Goal: Transaction & Acquisition: Purchase product/service

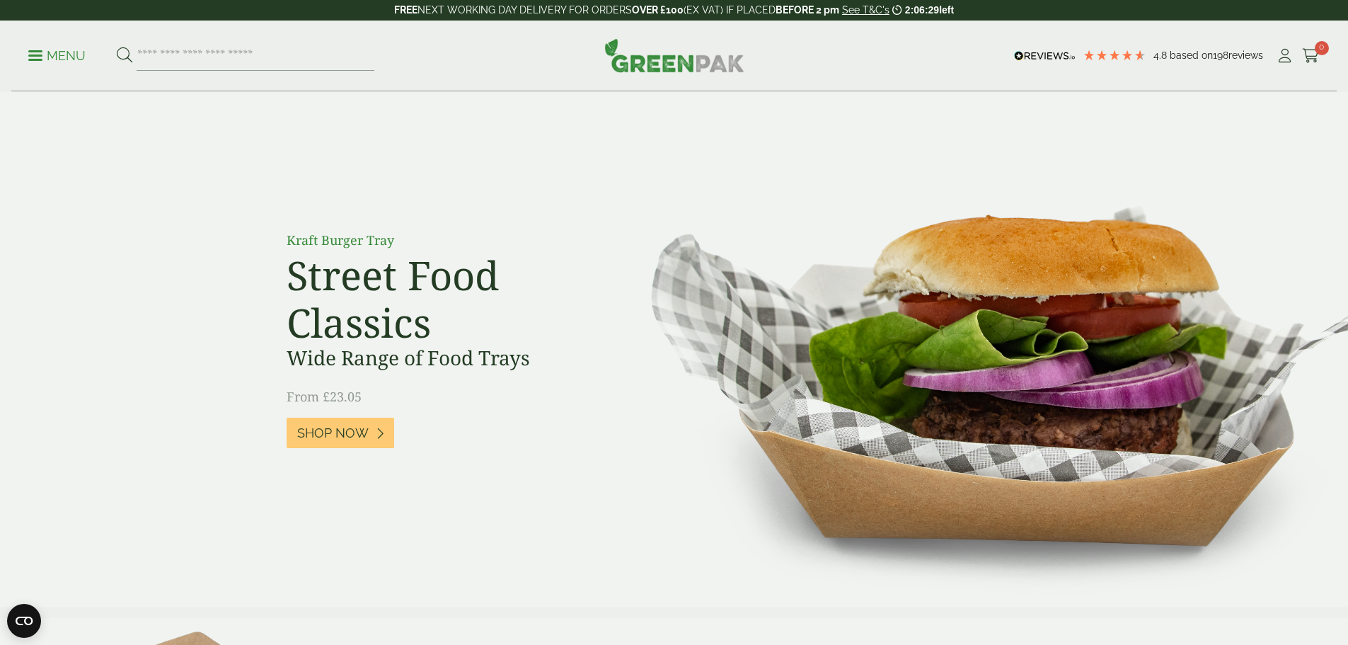
click at [59, 58] on p "Menu" at bounding box center [56, 55] width 57 height 17
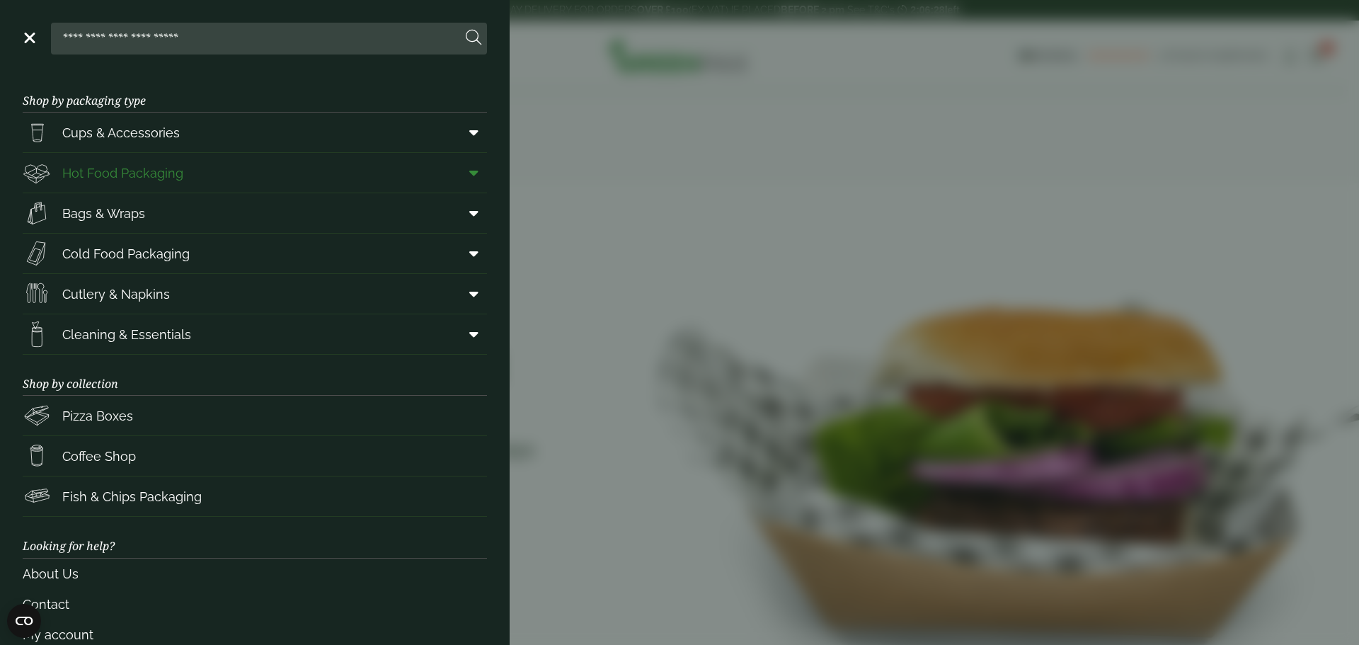
click at [146, 173] on span "Hot Food Packaging" at bounding box center [122, 172] width 121 height 19
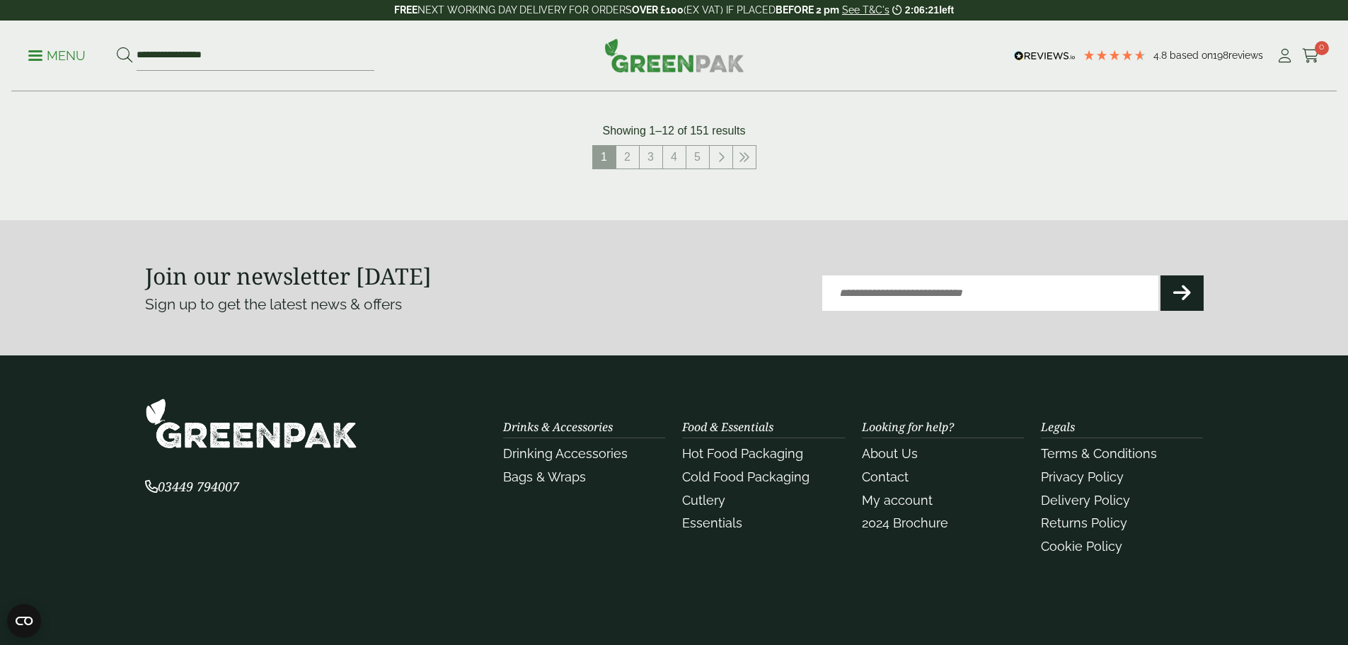
scroll to position [1532, 0]
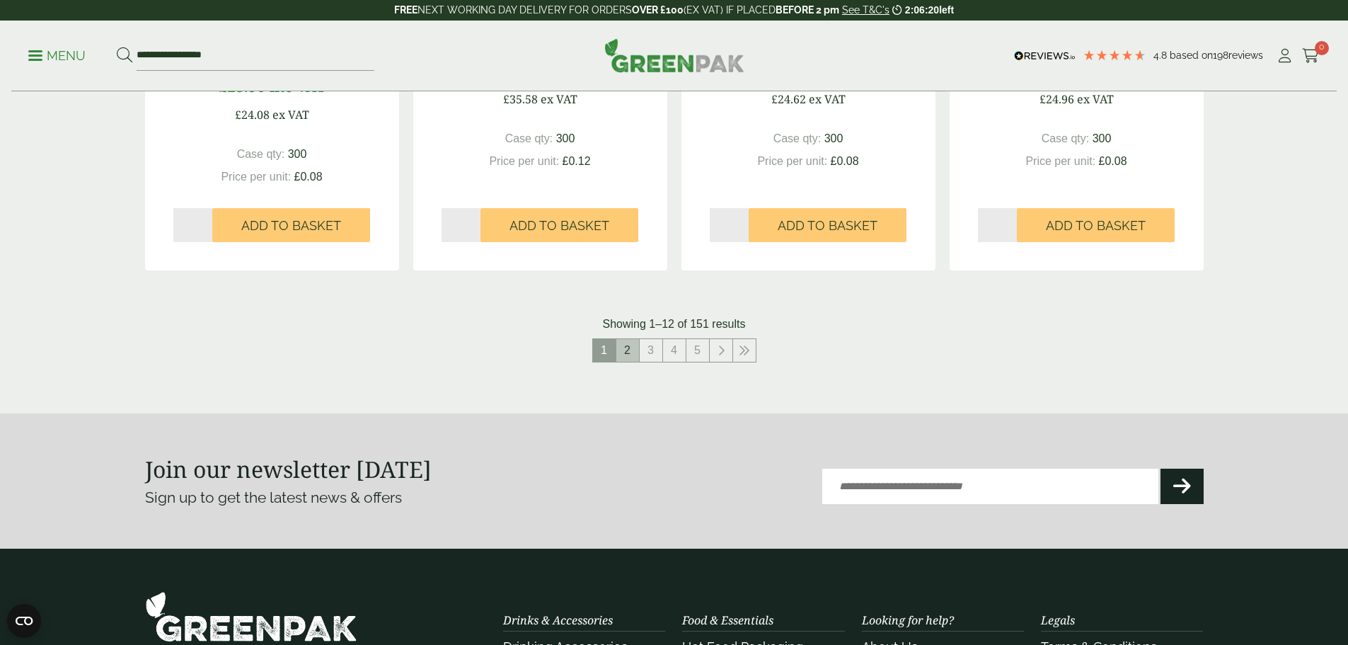
click at [628, 355] on link "2" at bounding box center [627, 350] width 23 height 23
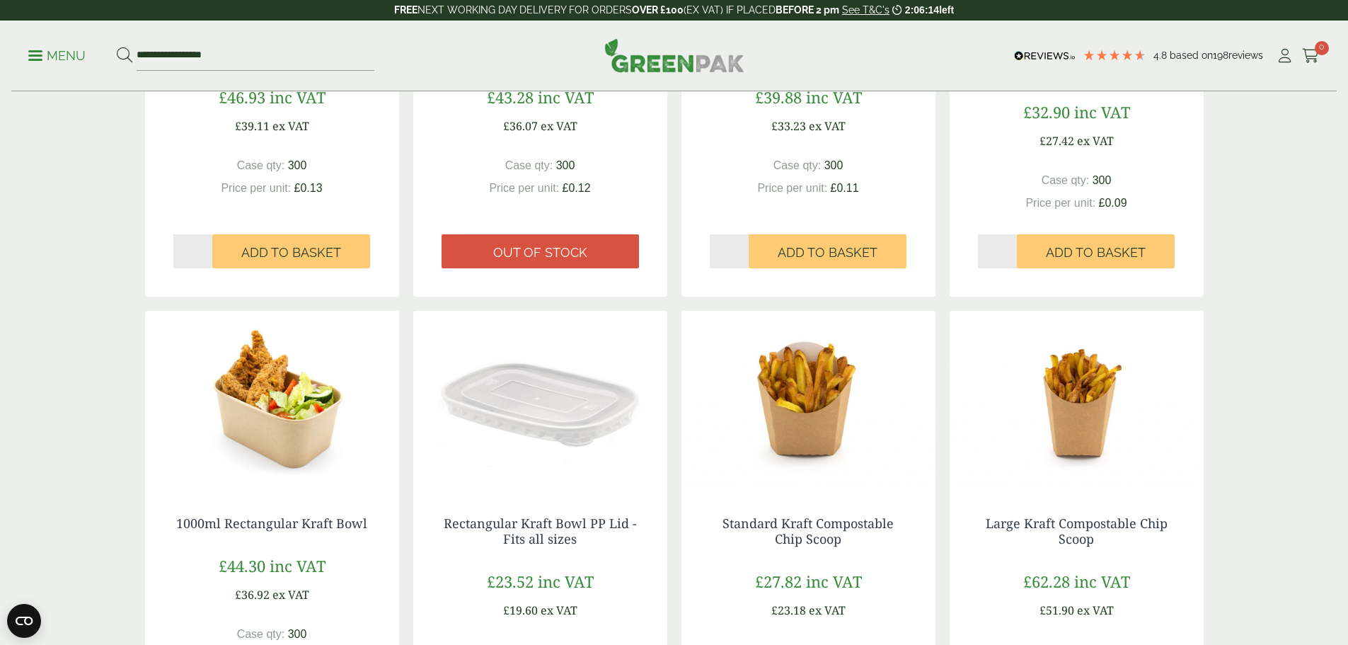
scroll to position [1461, 0]
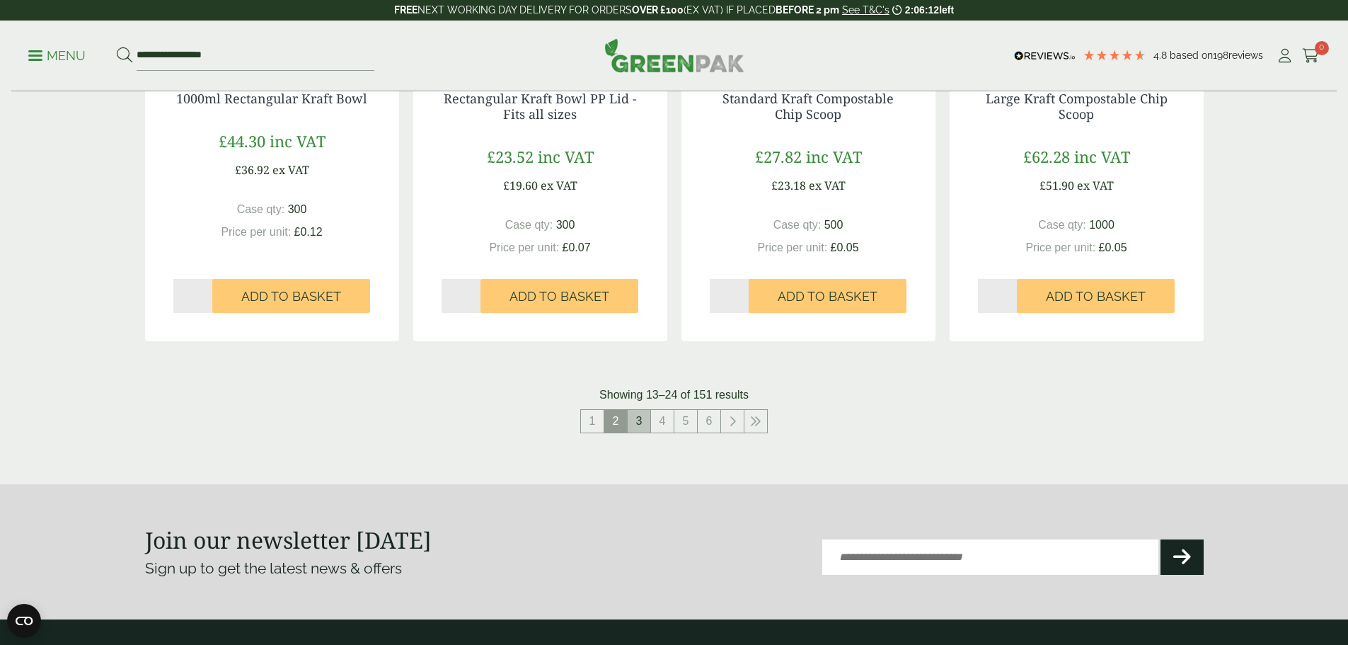
click at [638, 426] on link "3" at bounding box center [639, 421] width 23 height 23
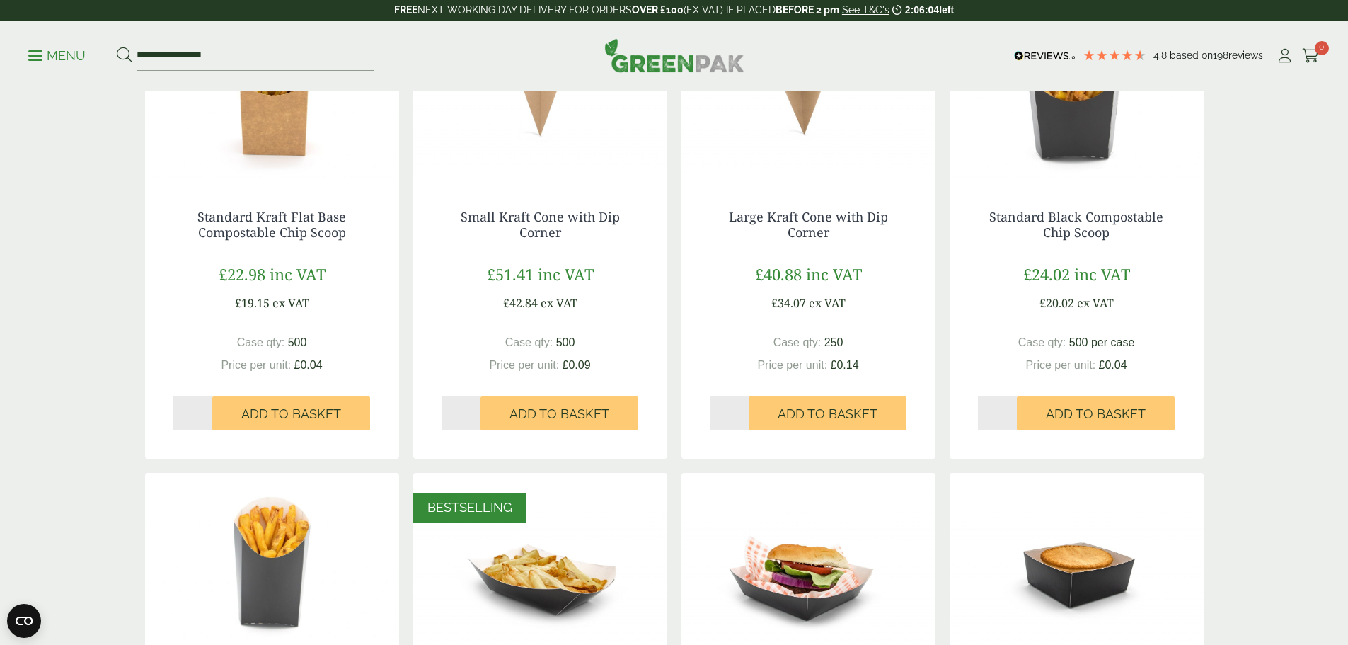
scroll to position [400, 0]
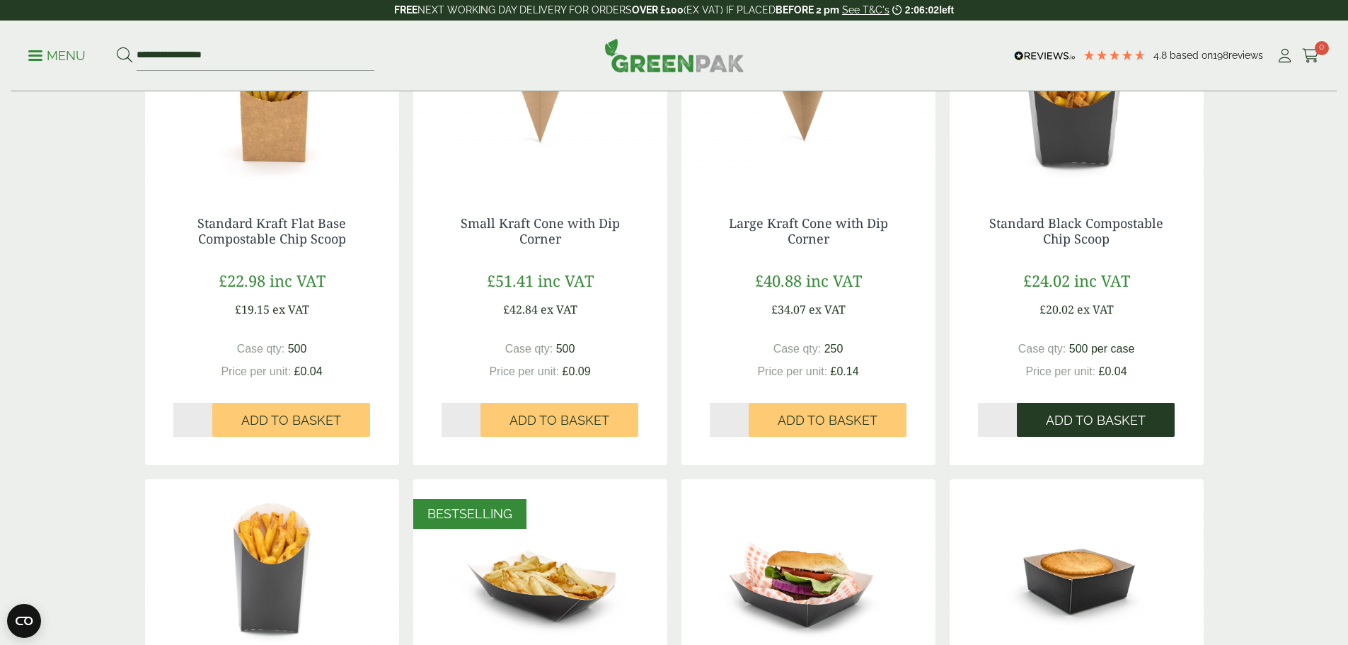
click at [1118, 412] on button "Add to Basket" at bounding box center [1096, 420] width 158 height 34
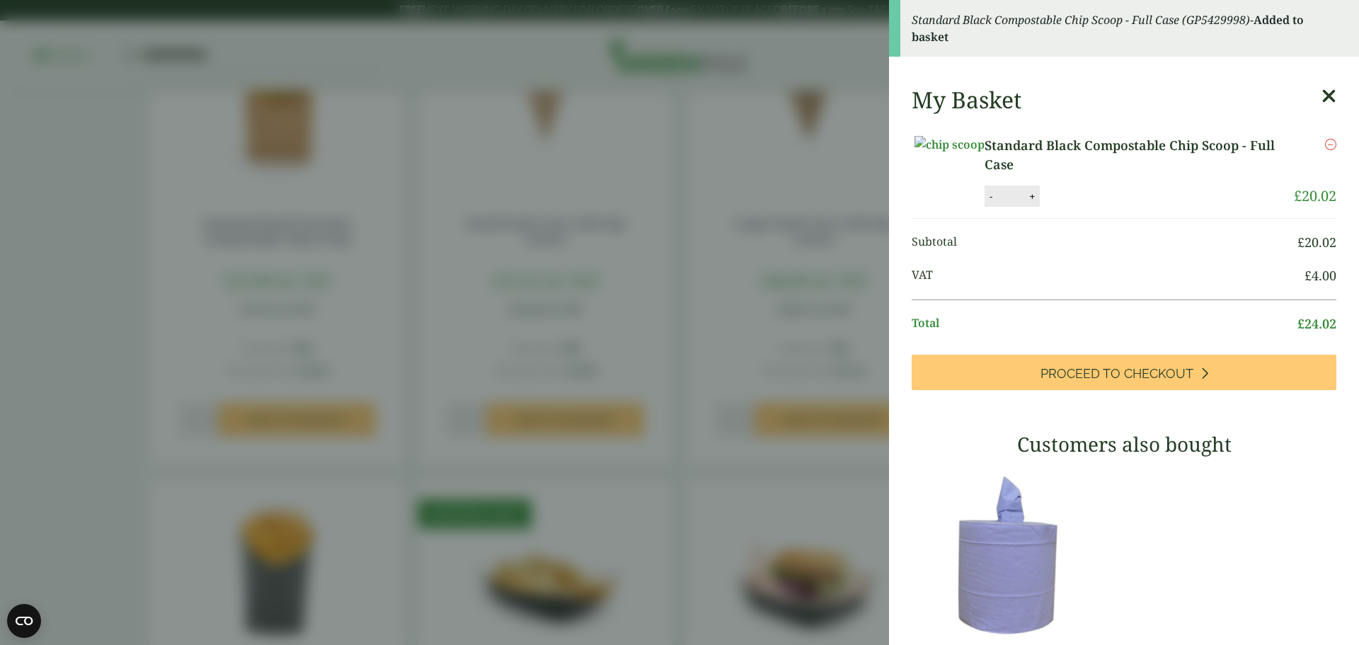
click at [1321, 93] on icon at bounding box center [1328, 96] width 15 height 20
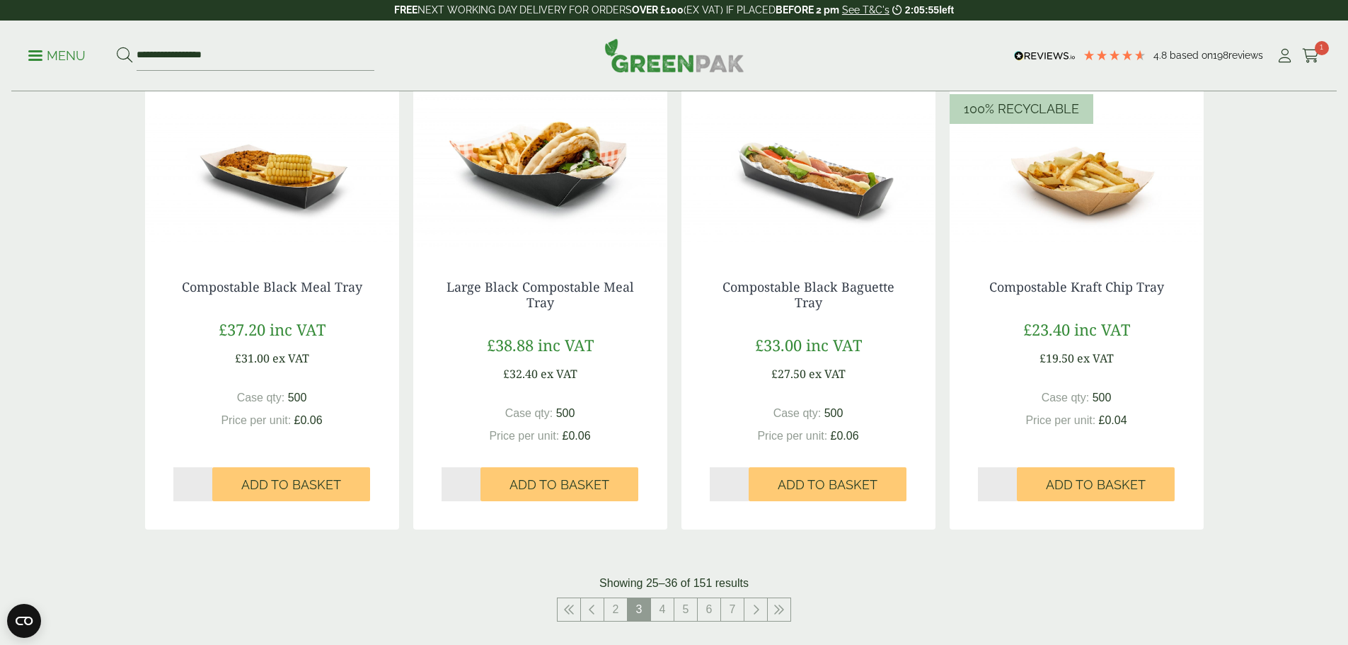
scroll to position [1391, 0]
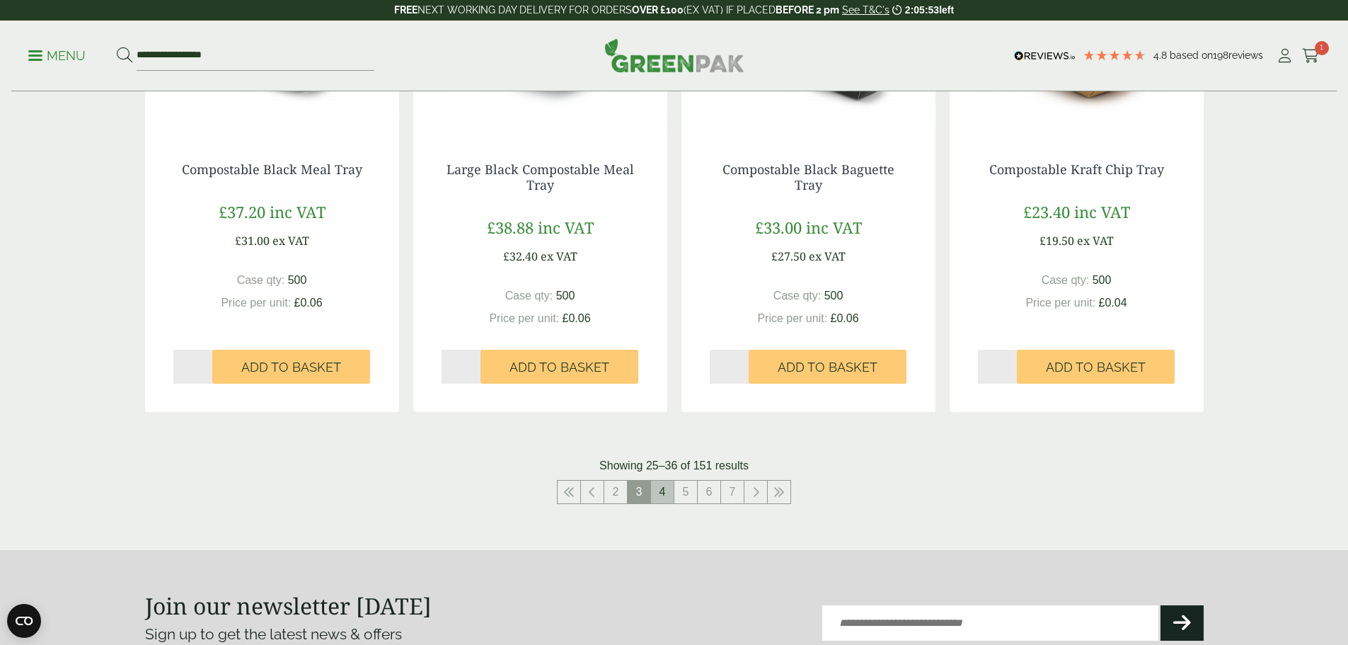
click at [665, 495] on link "4" at bounding box center [662, 492] width 23 height 23
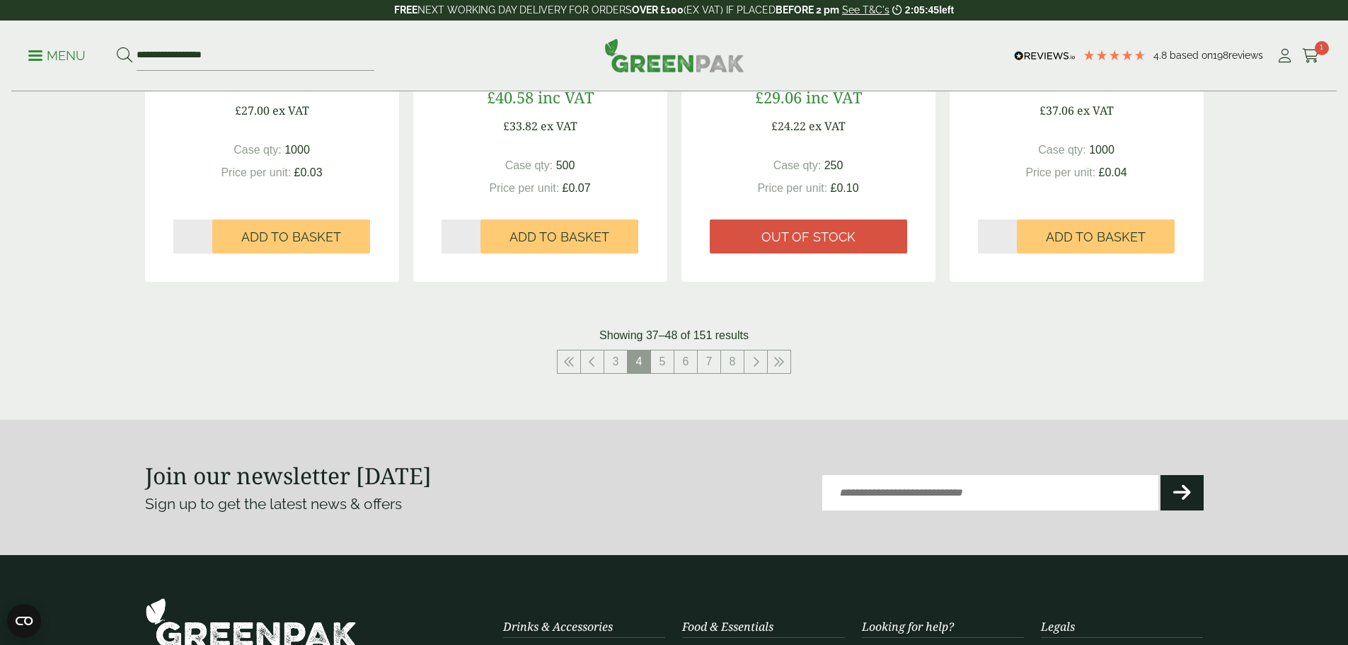
scroll to position [1557, 0]
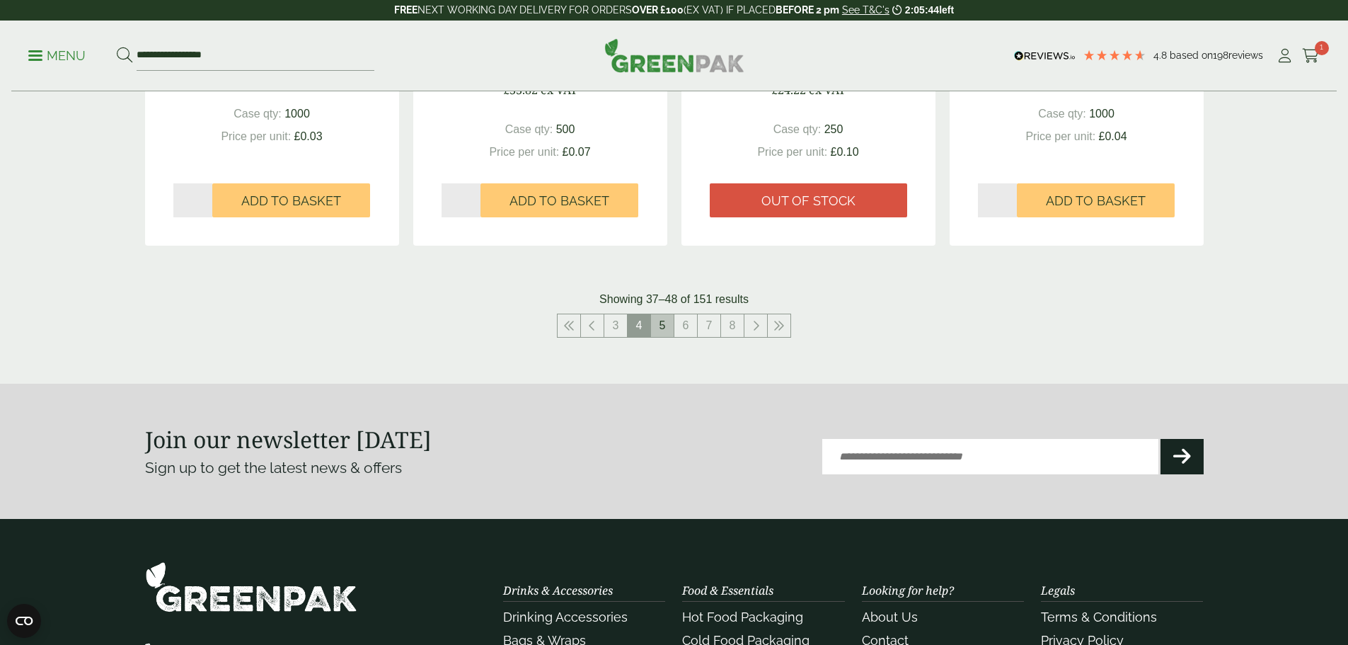
click at [670, 326] on link "5" at bounding box center [662, 325] width 23 height 23
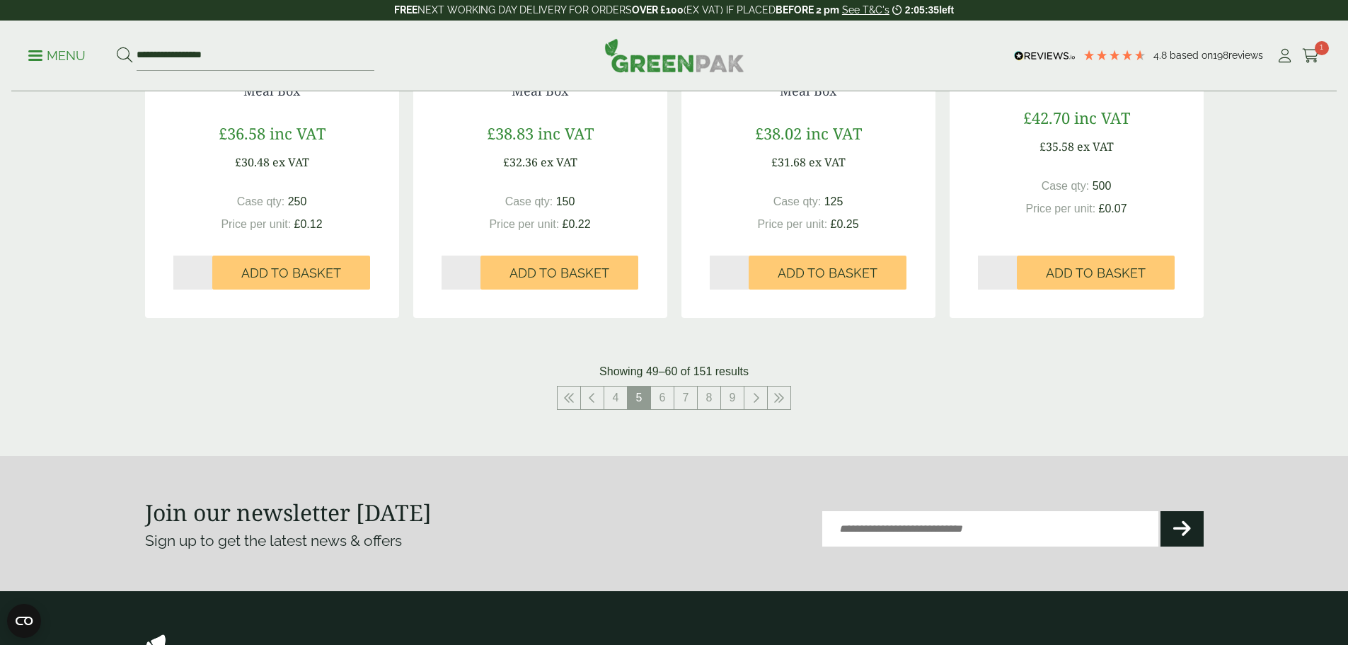
scroll to position [1486, 0]
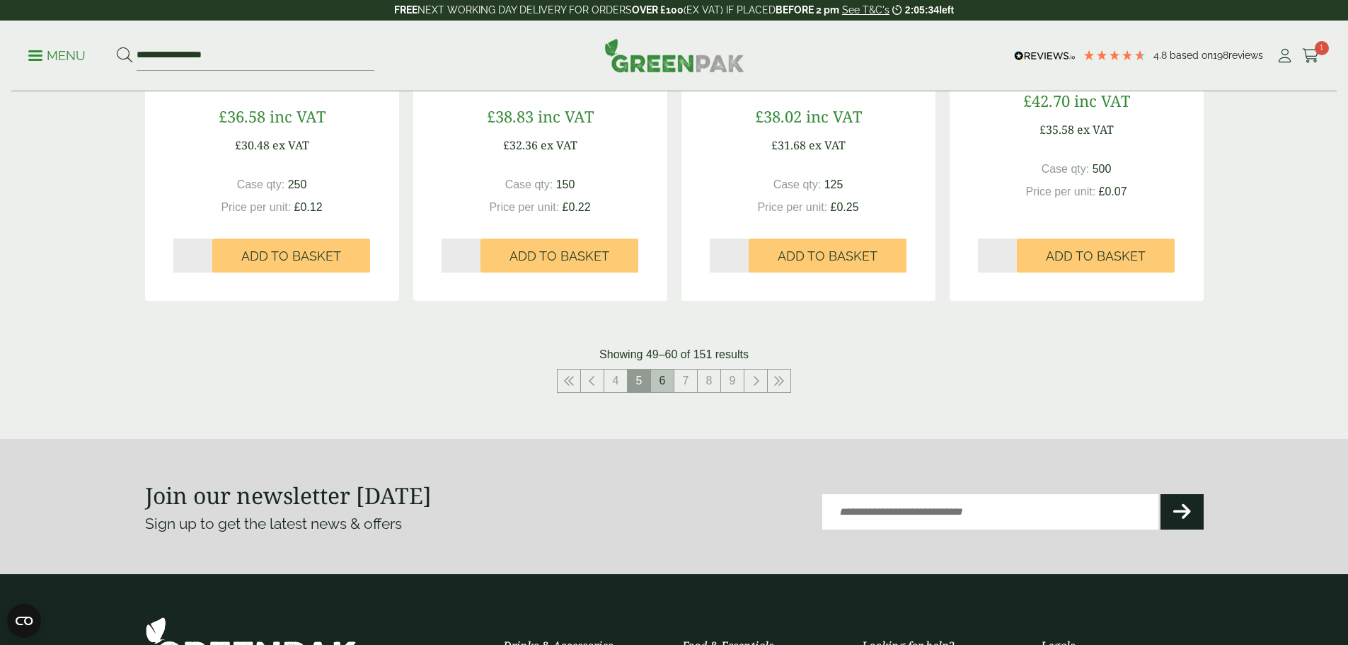
click at [660, 382] on link "6" at bounding box center [662, 380] width 23 height 23
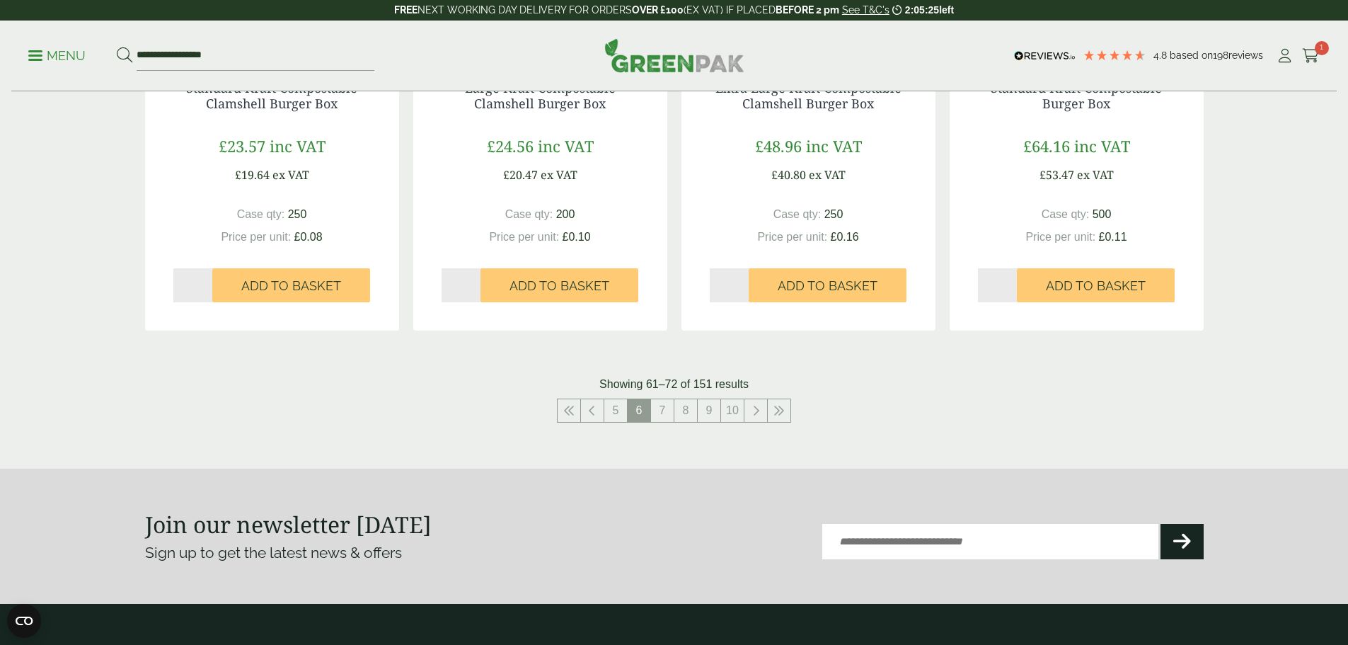
scroll to position [1486, 0]
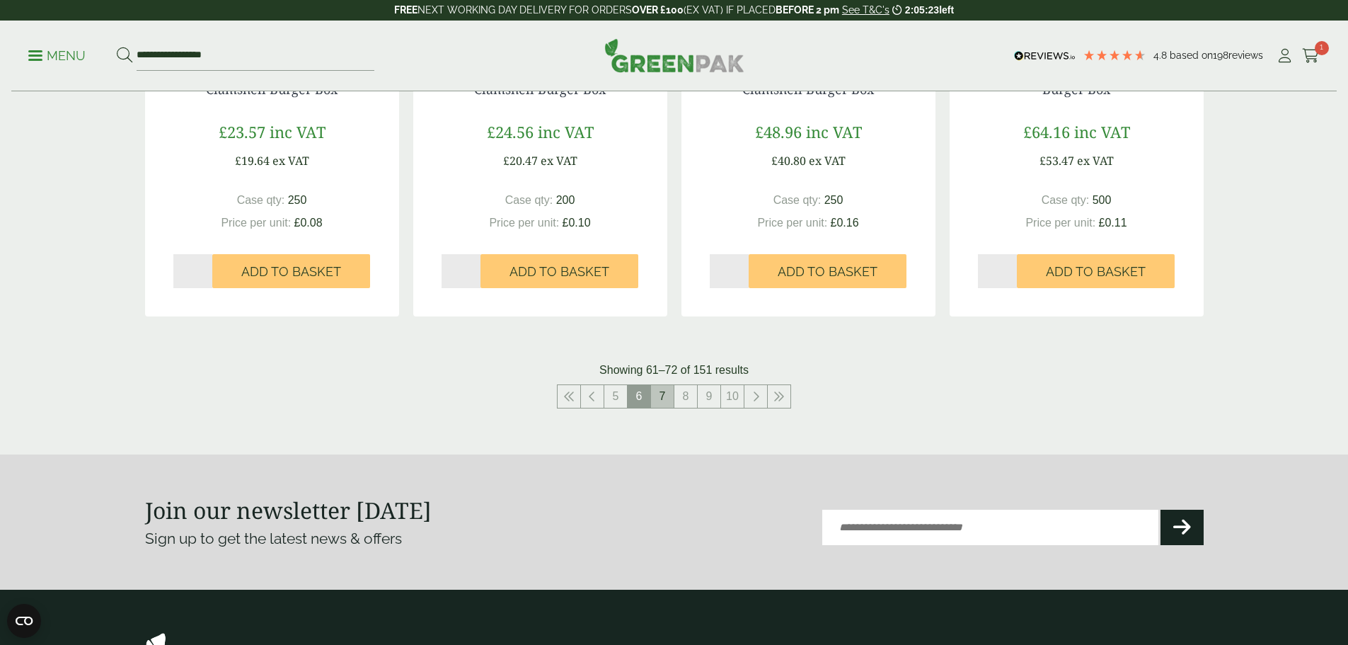
click at [666, 396] on link "7" at bounding box center [662, 396] width 23 height 23
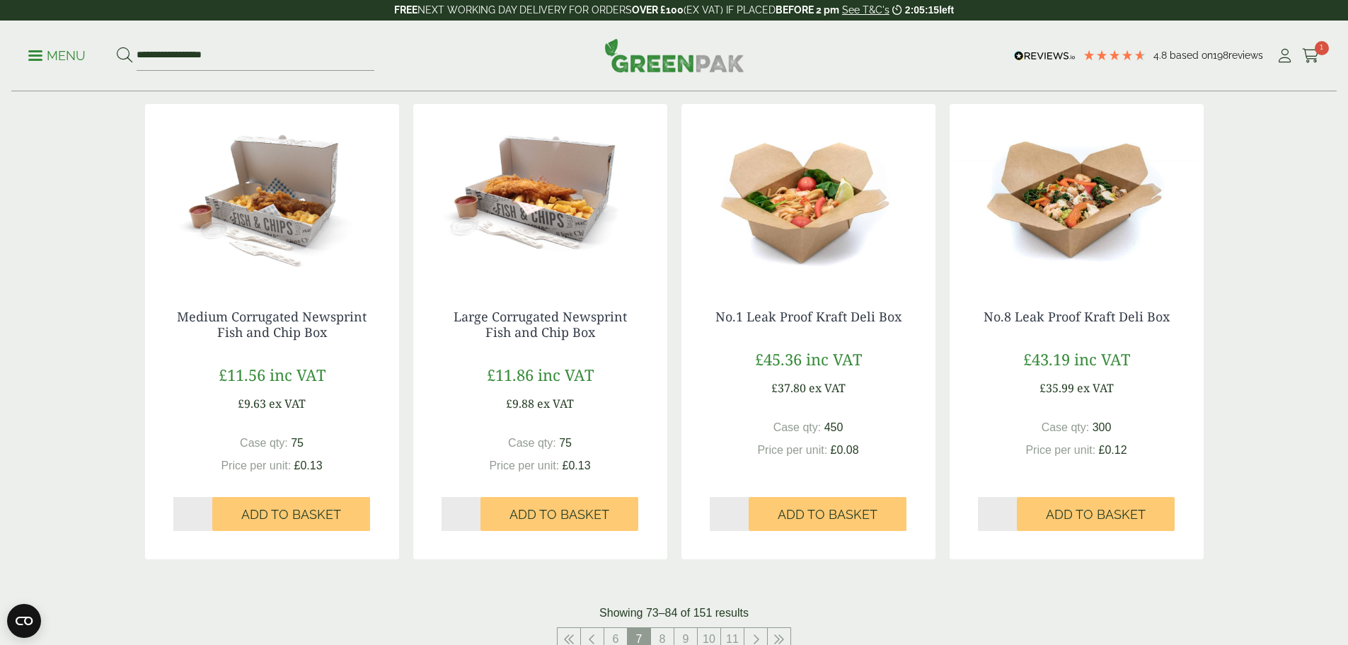
scroll to position [1274, 0]
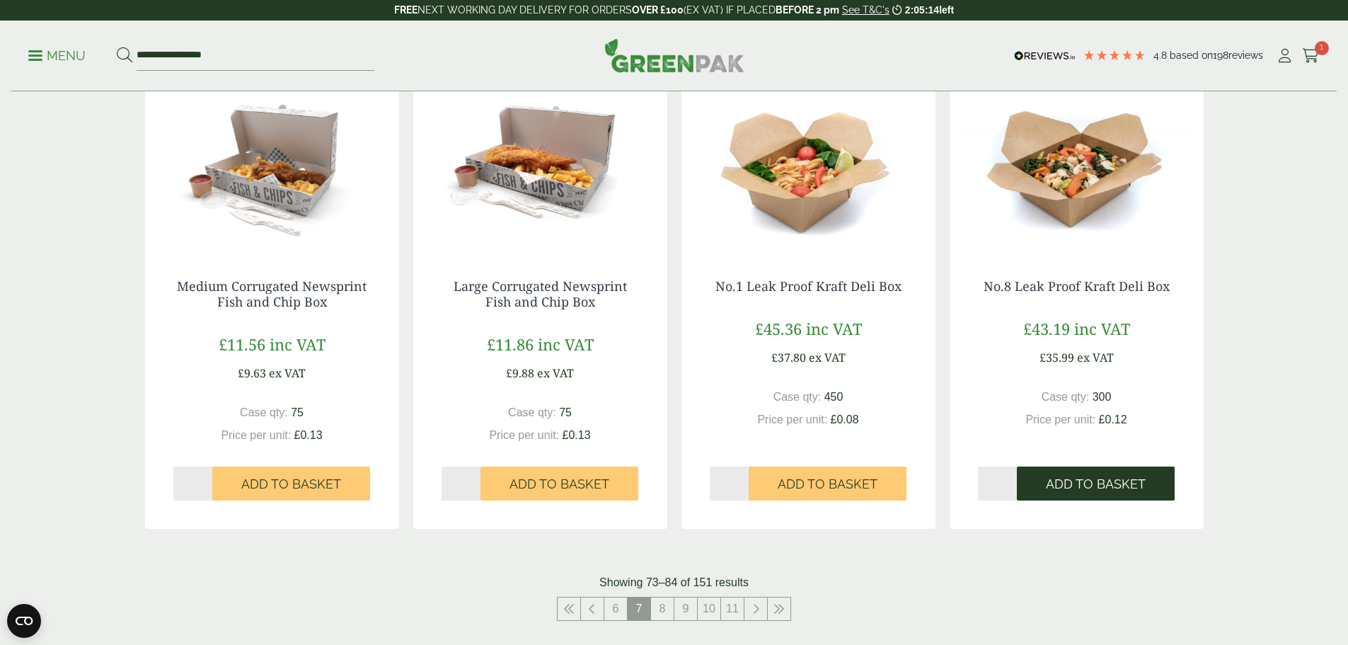
click at [1112, 485] on span "Add to Basket" at bounding box center [1096, 484] width 100 height 16
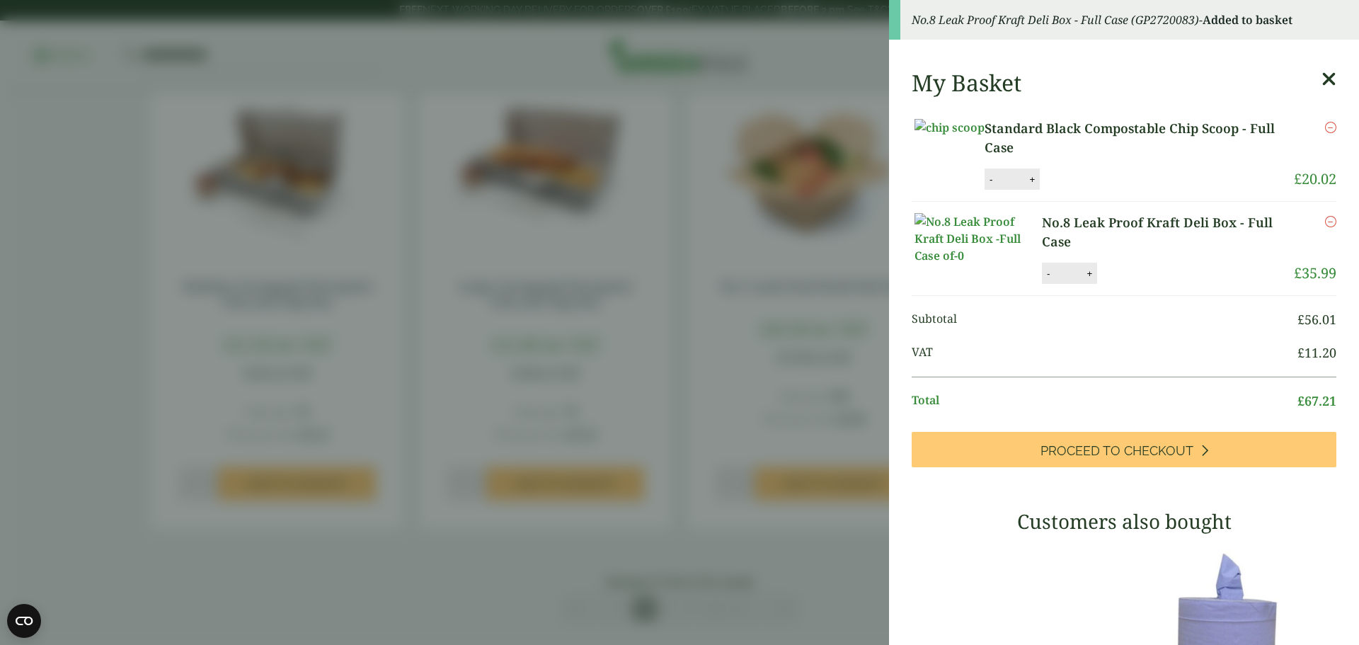
click at [1321, 80] on icon at bounding box center [1328, 79] width 15 height 20
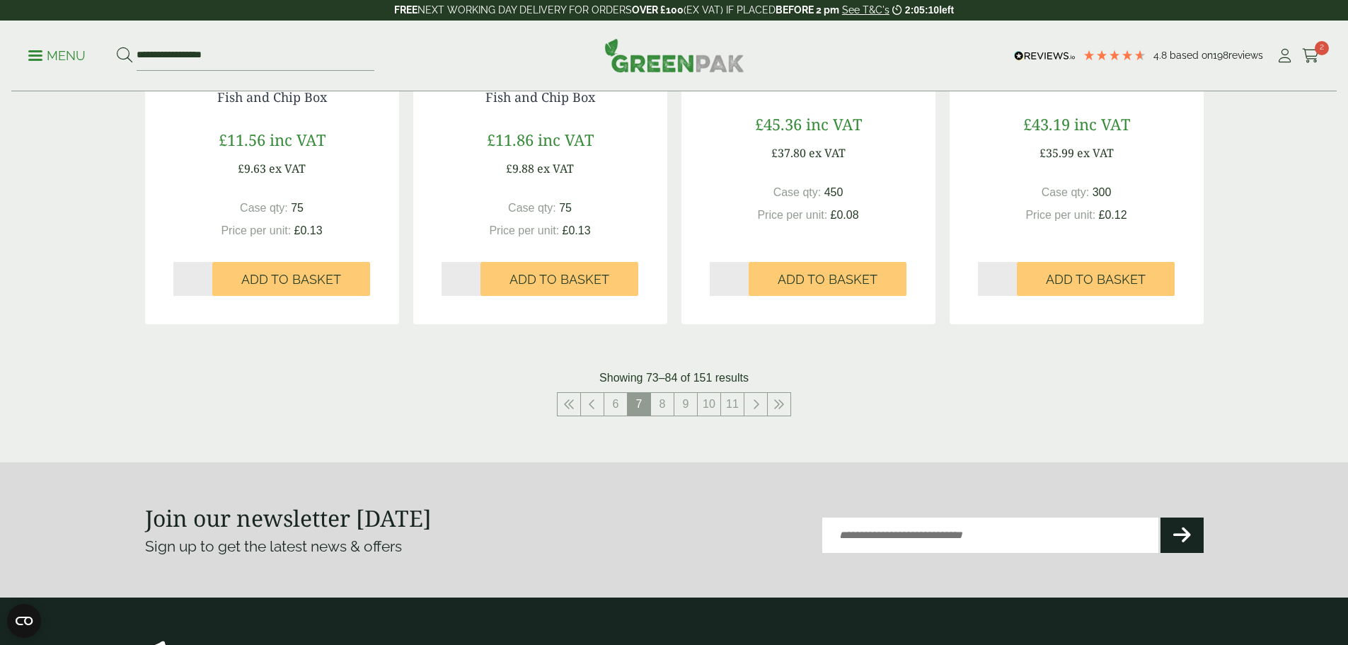
scroll to position [1486, 0]
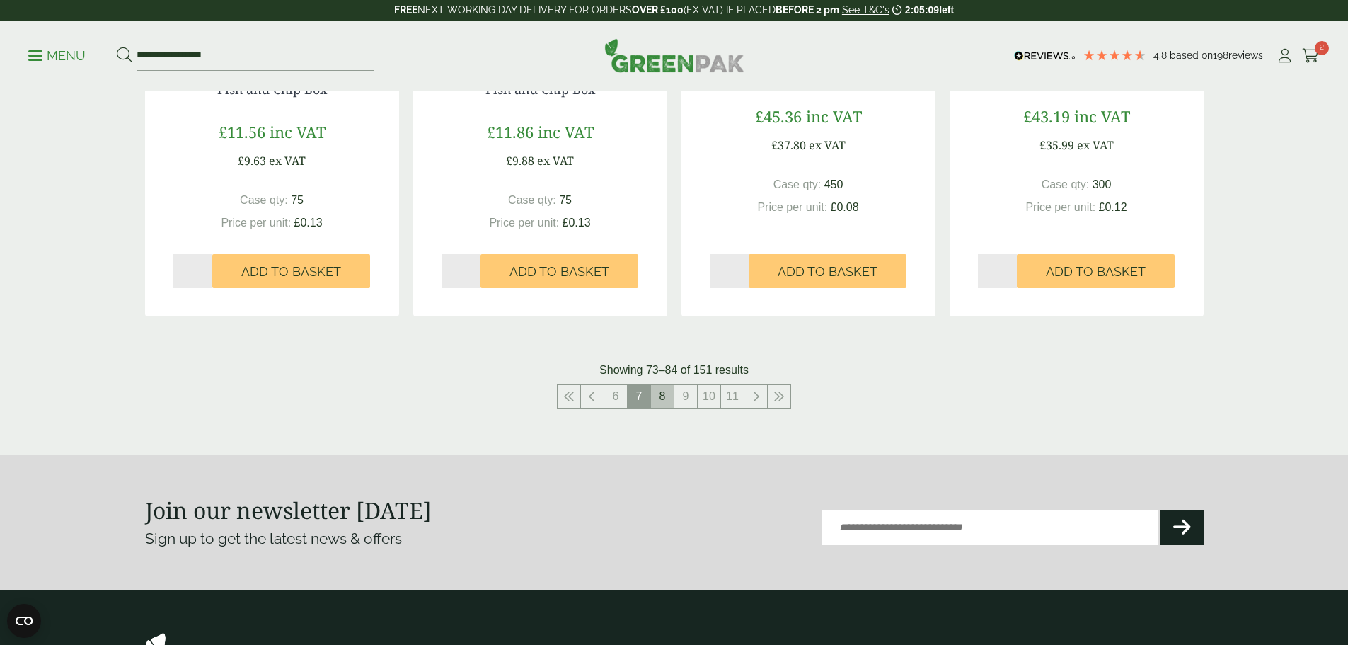
click at [662, 398] on link "8" at bounding box center [662, 396] width 23 height 23
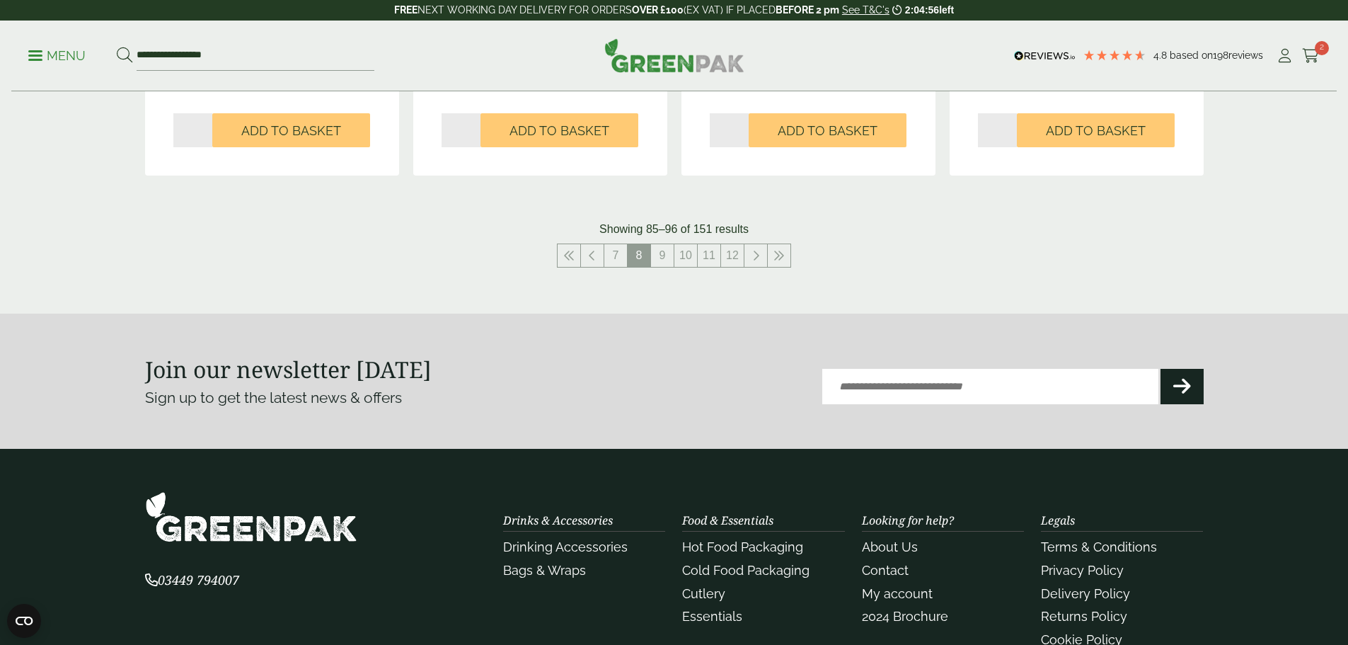
scroll to position [1628, 0]
click at [659, 252] on link "9" at bounding box center [662, 254] width 23 height 23
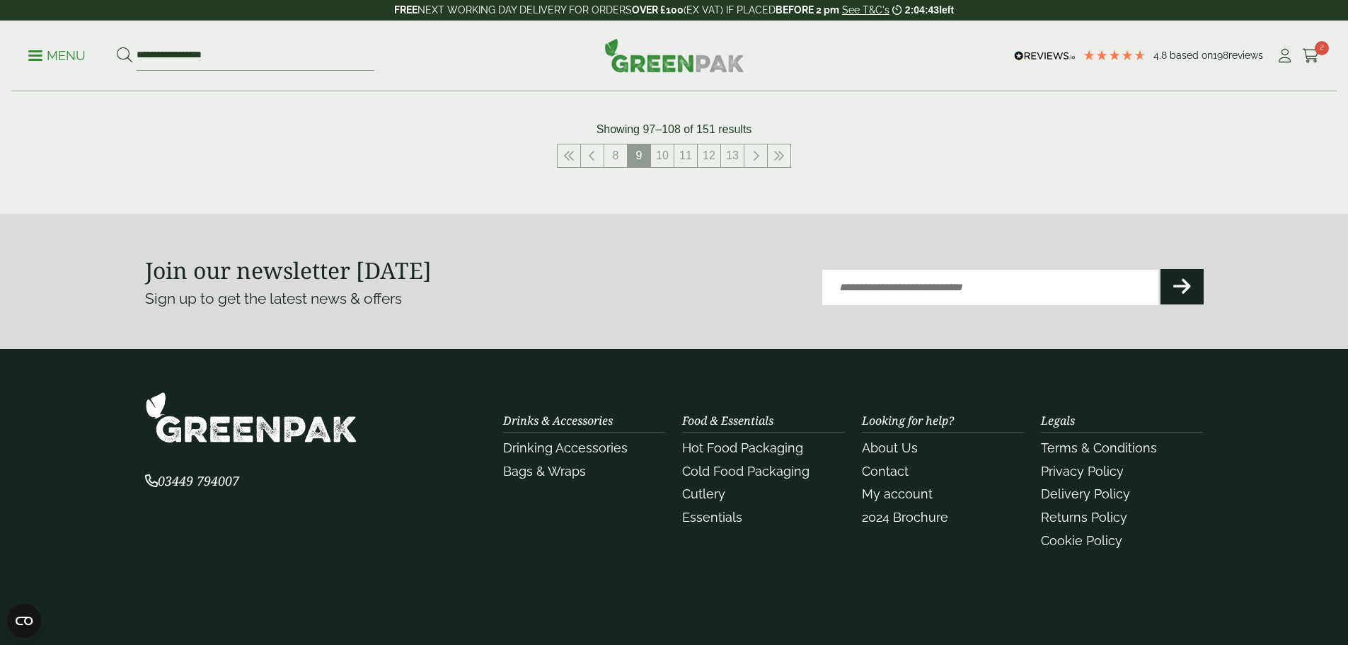
scroll to position [1699, 0]
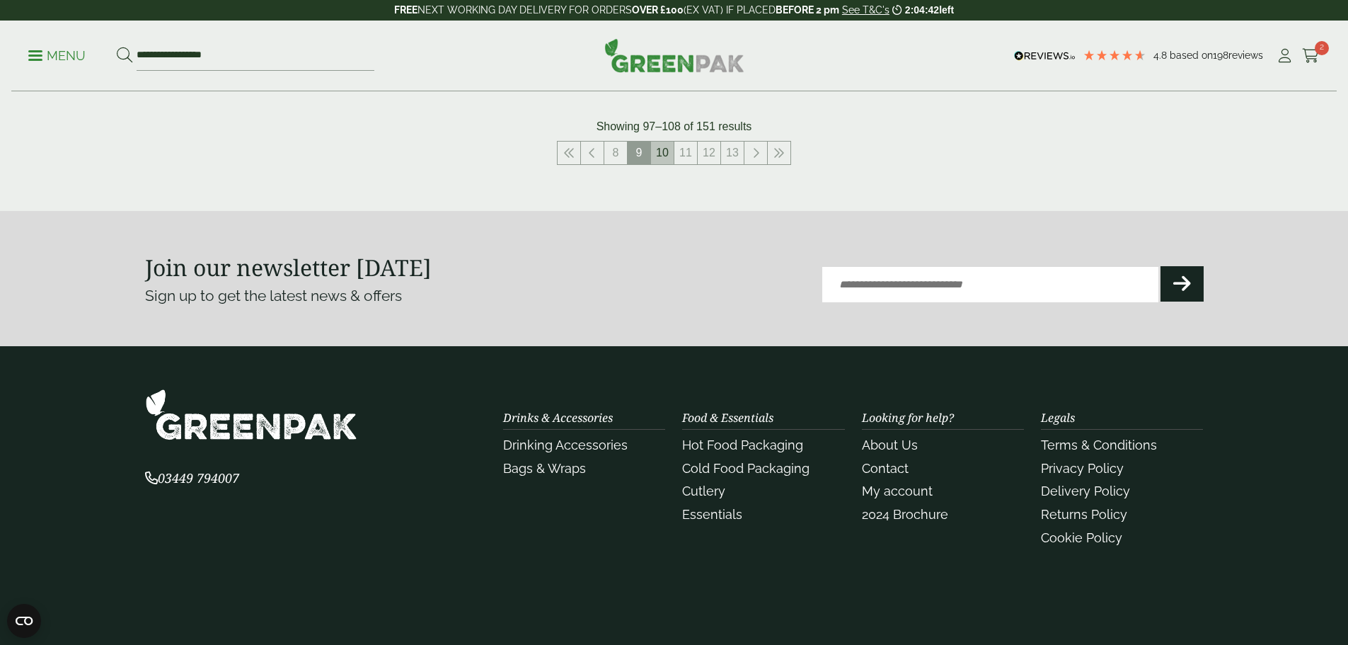
click at [659, 151] on link "10" at bounding box center [662, 153] width 23 height 23
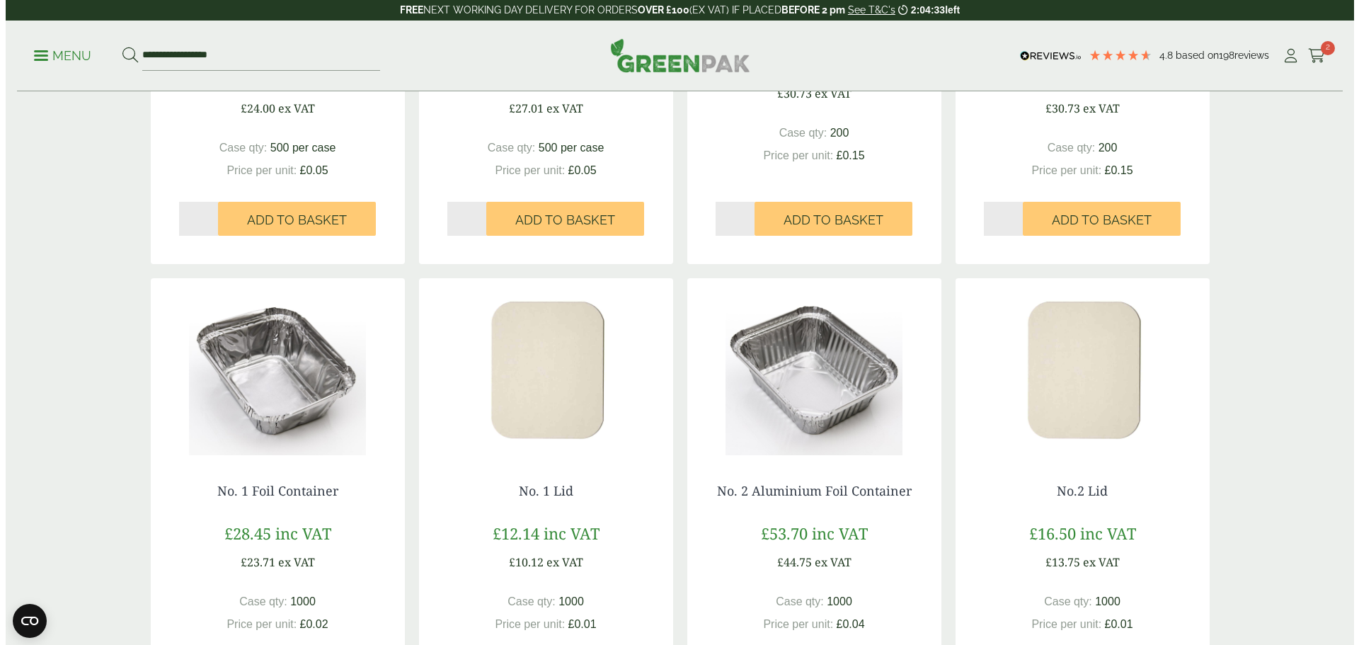
scroll to position [1062, 0]
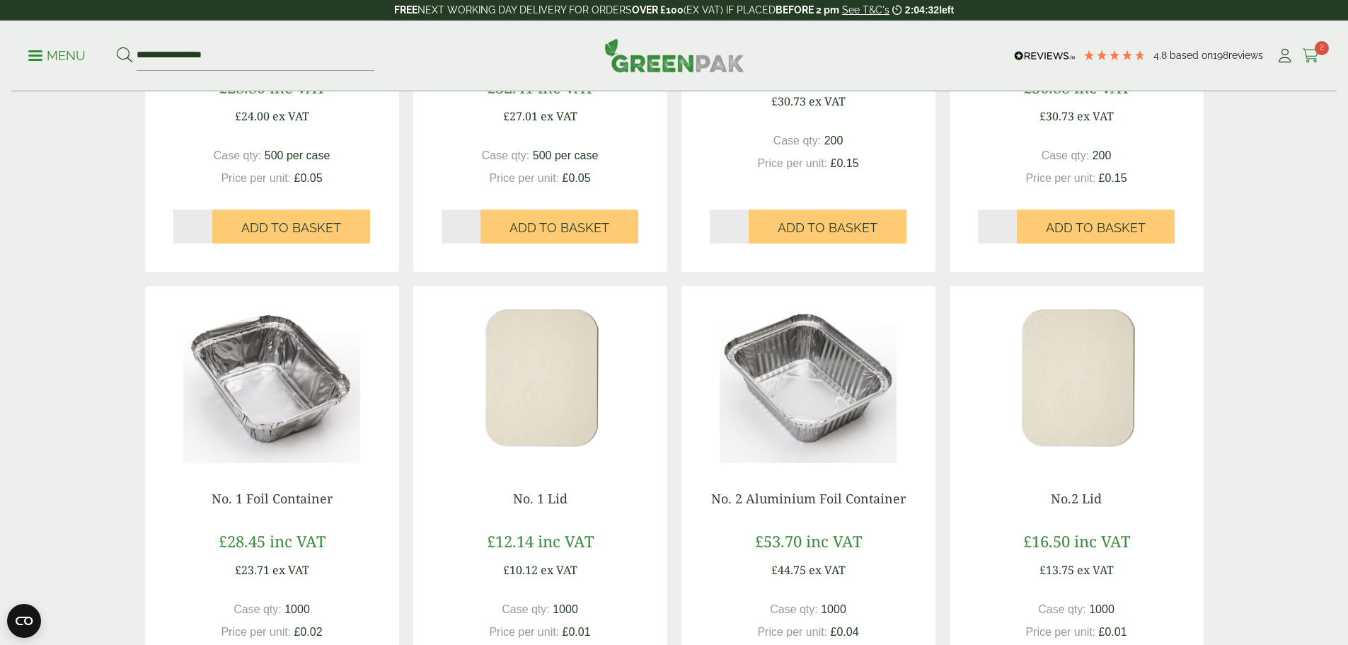
click at [1303, 53] on icon at bounding box center [1311, 56] width 18 height 14
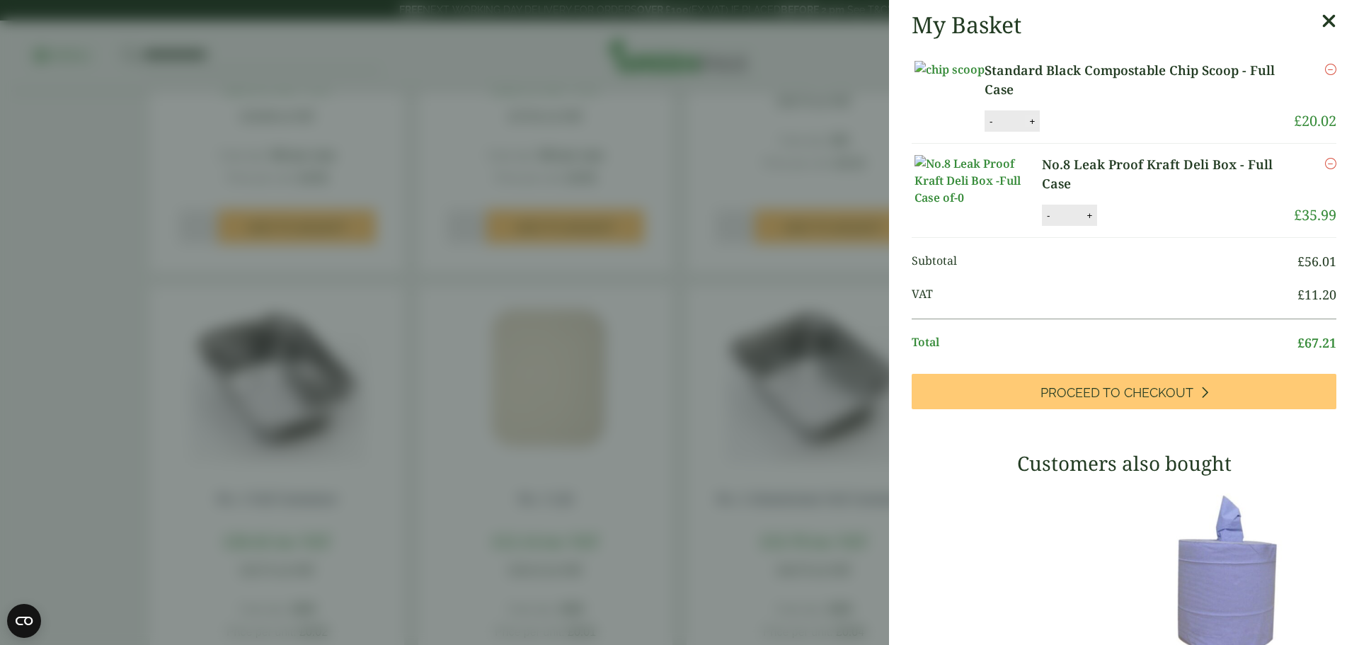
click at [1039, 127] on button "+" at bounding box center [1032, 121] width 14 height 12
type input "*"
click at [1087, 222] on button "+" at bounding box center [1089, 215] width 14 height 12
type input "*"
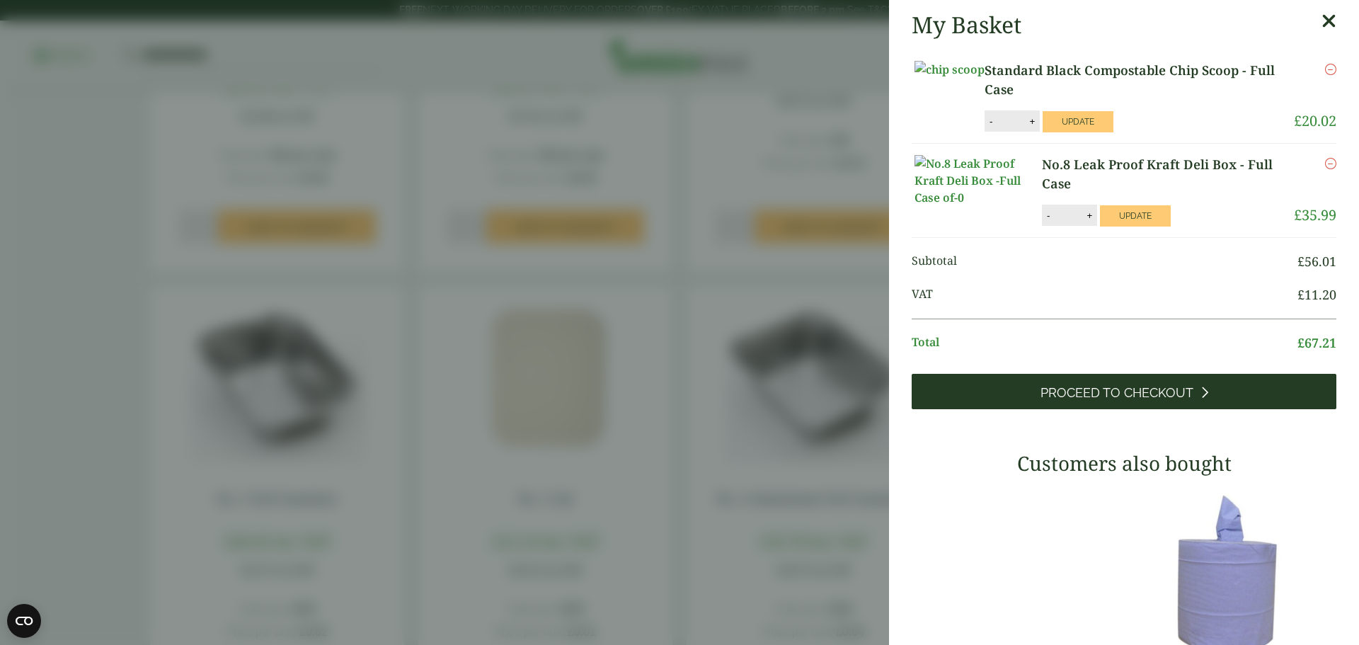
click at [1133, 401] on span "Proceed to Checkout" at bounding box center [1116, 393] width 153 height 16
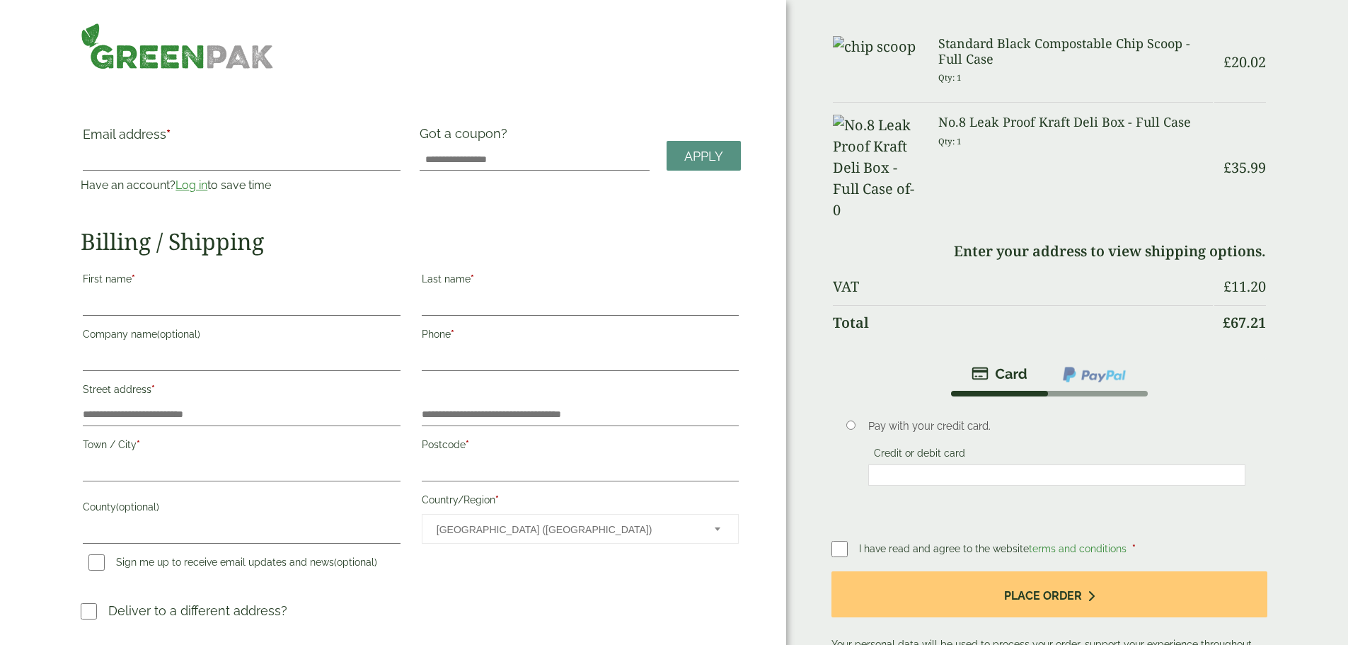
click at [207, 178] on link "Log in" at bounding box center [192, 184] width 32 height 13
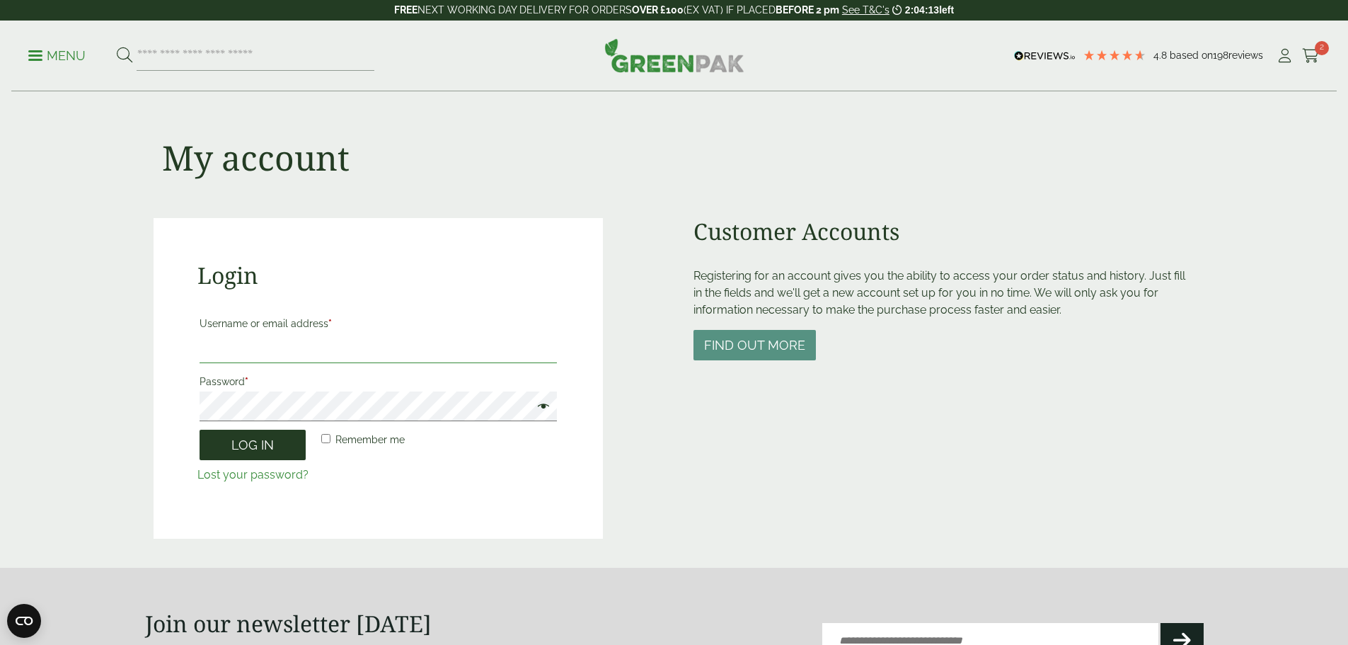
type input "**********"
click at [282, 437] on button "Log in" at bounding box center [253, 445] width 106 height 30
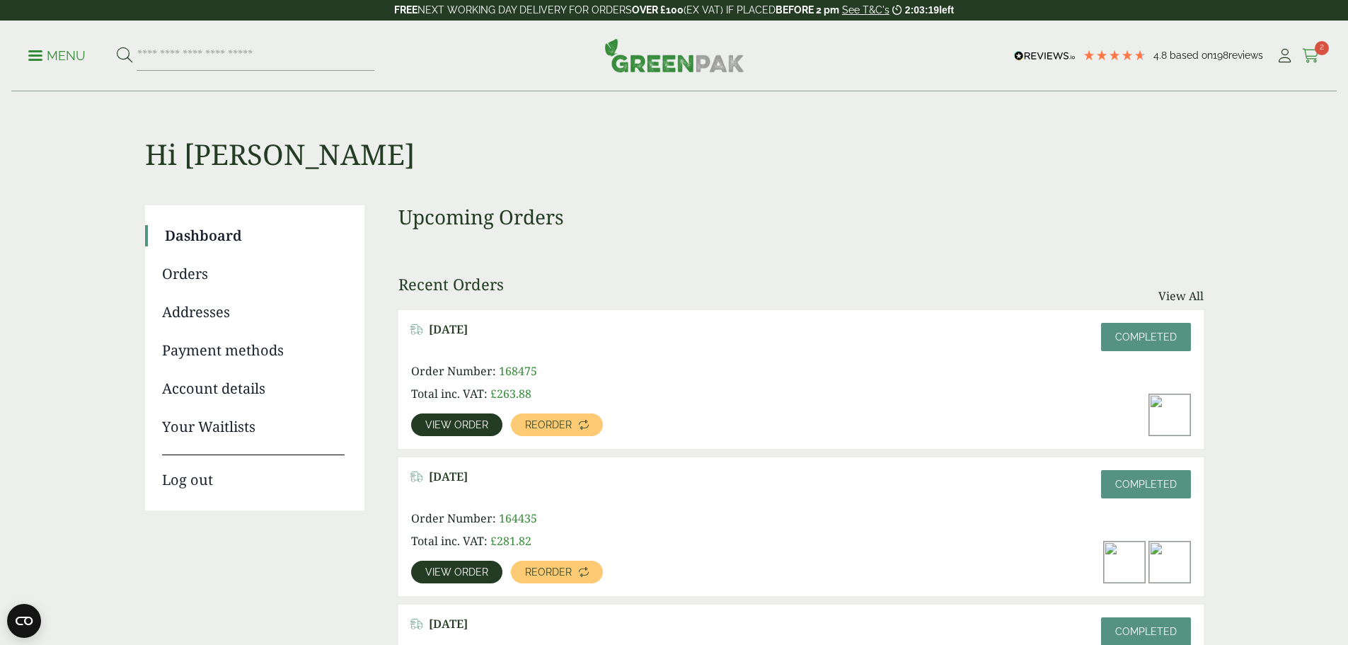
click at [1309, 55] on icon at bounding box center [1311, 56] width 18 height 14
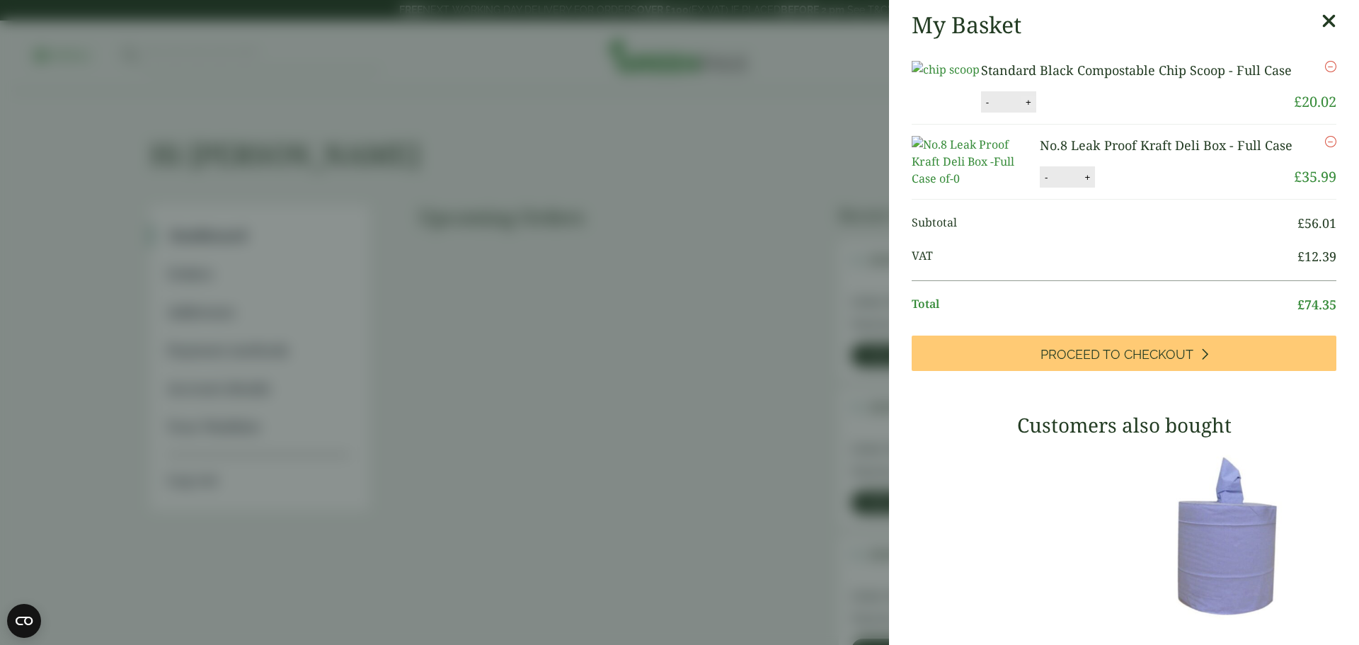
click at [1035, 108] on button "+" at bounding box center [1028, 102] width 14 height 12
type input "*"
click at [1082, 183] on button "+" at bounding box center [1087, 177] width 14 height 12
type input "*"
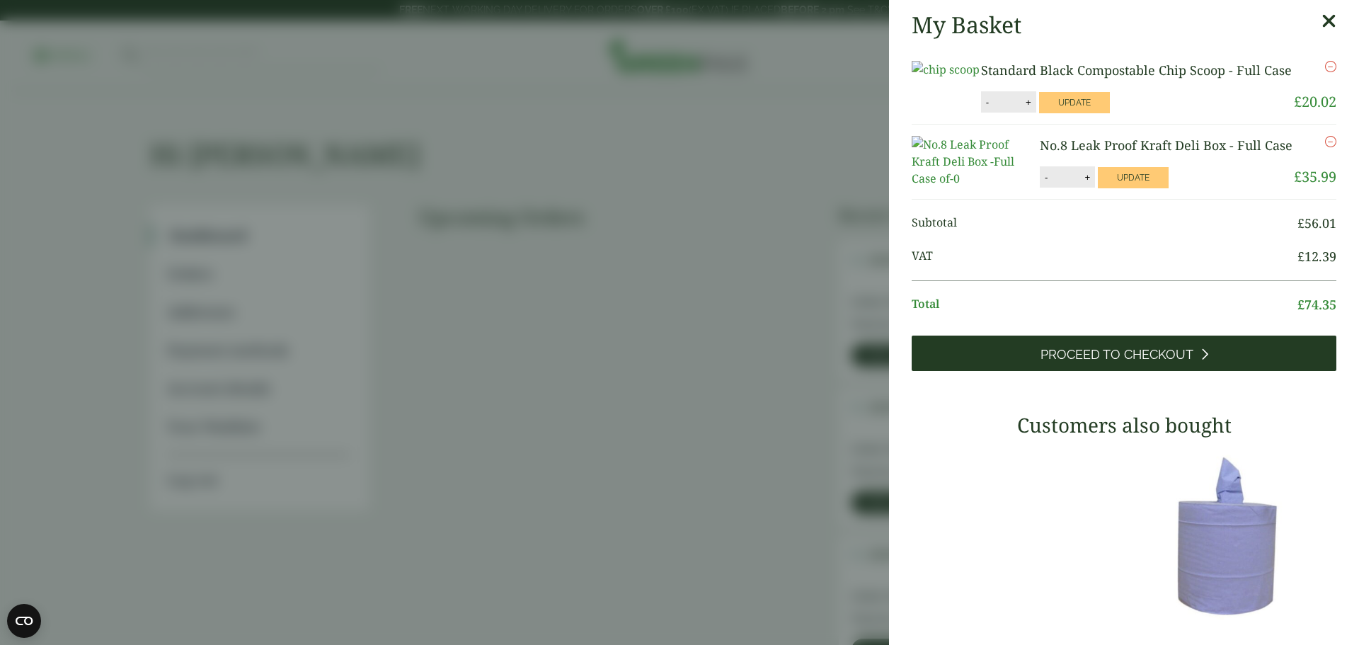
click at [1130, 362] on span "Proceed to Checkout" at bounding box center [1116, 355] width 153 height 16
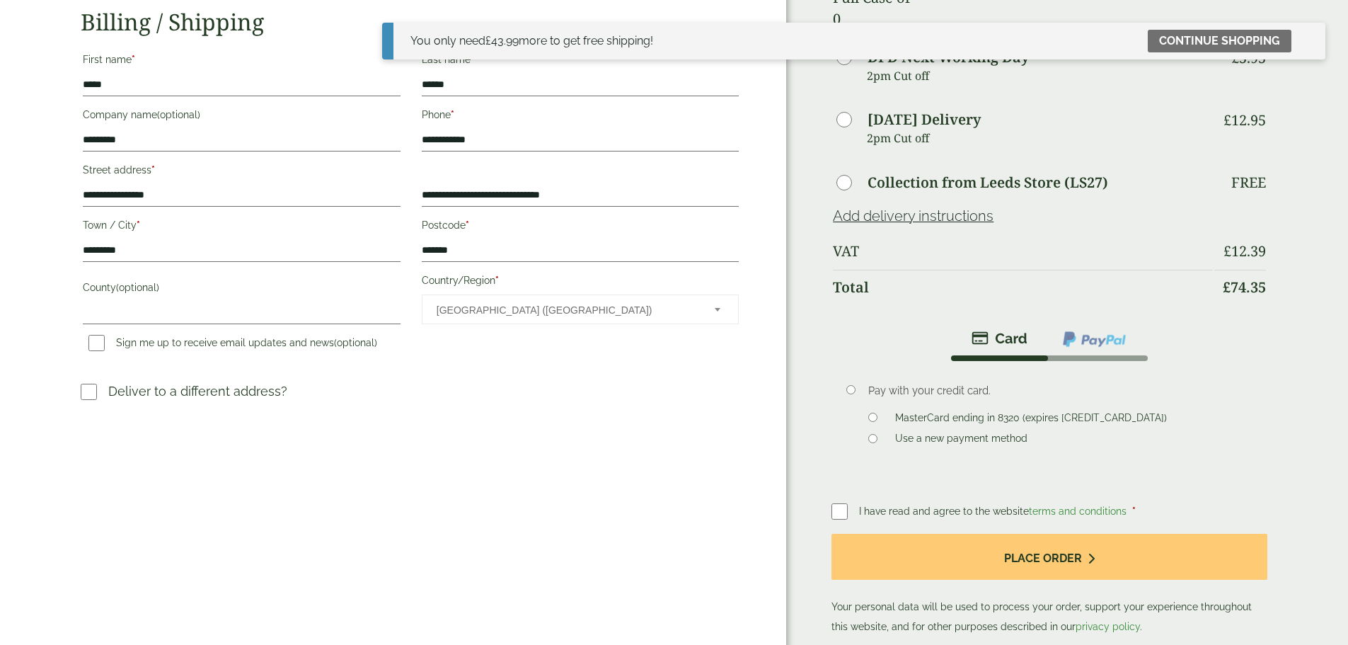
scroll to position [212, 0]
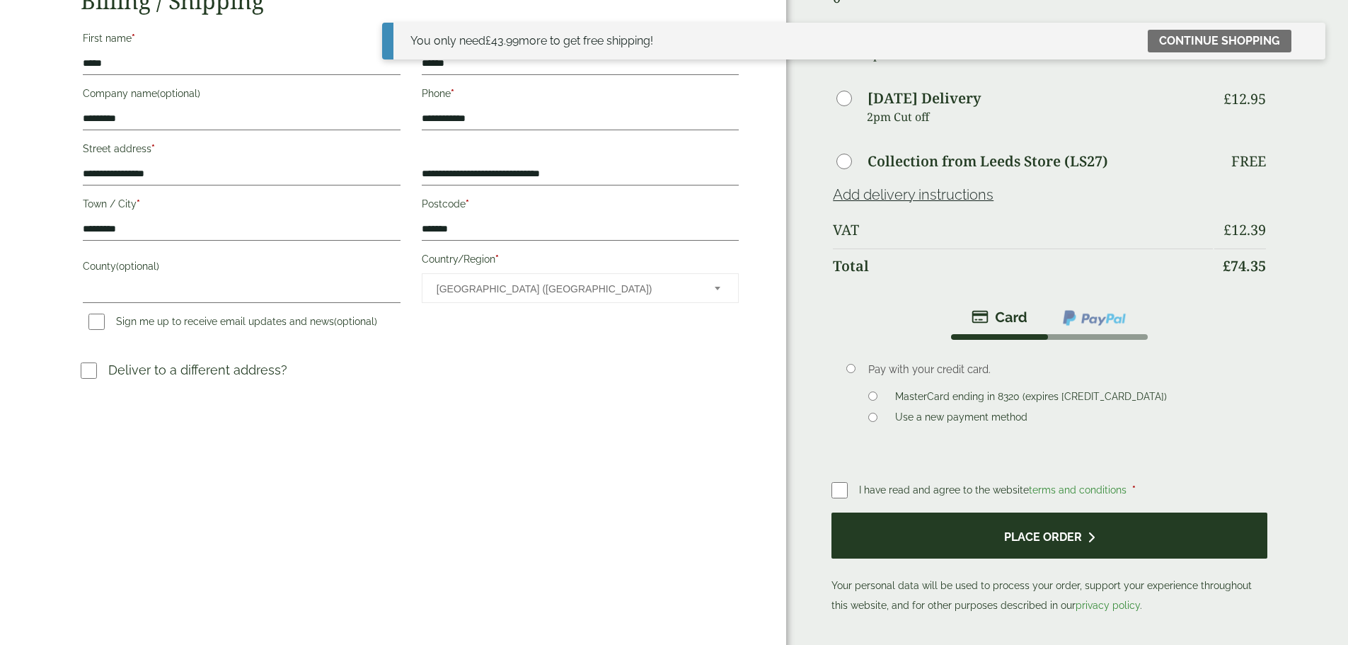
click at [1012, 512] on button "Place order" at bounding box center [1049, 535] width 435 height 46
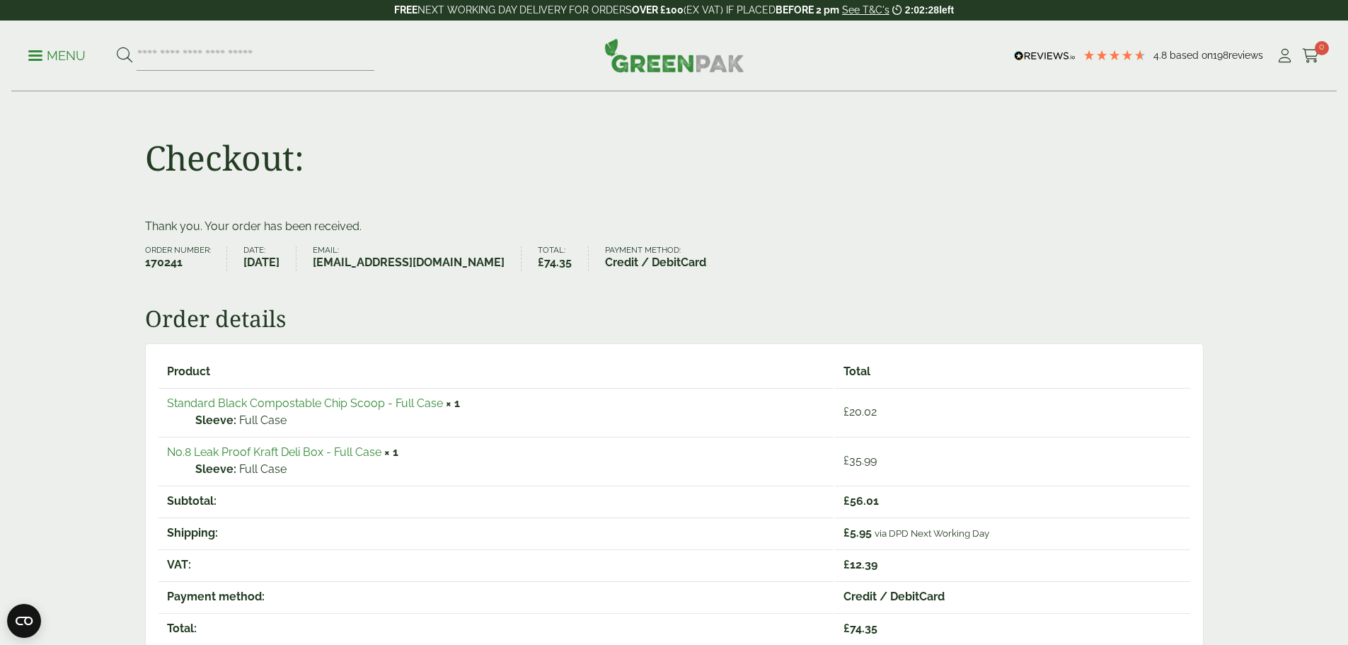
click at [1215, 230] on div "Thank you. Your order has been received. Order number: 170241 Date: [DATE] Emai…" at bounding box center [674, 636] width 1348 height 837
